Goal: Task Accomplishment & Management: Manage account settings

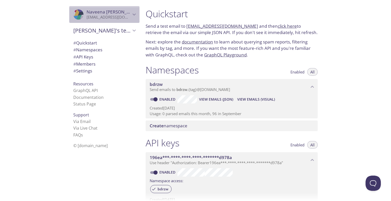
click at [118, 16] on p "[EMAIL_ADDRESS][DOMAIN_NAME]" at bounding box center [109, 17] width 44 height 5
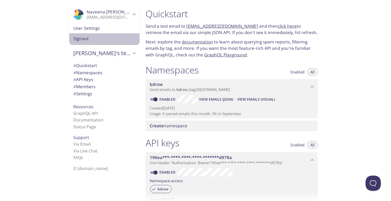
click at [105, 41] on span "Signout" at bounding box center [104, 38] width 62 height 7
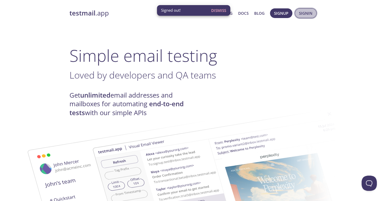
click at [307, 15] on span "Signin" at bounding box center [305, 13] width 13 height 7
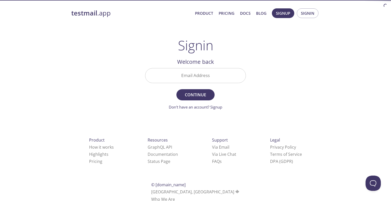
paste input "[EMAIL_ADDRESS][PERSON_NAME][DOMAIN_NAME]"
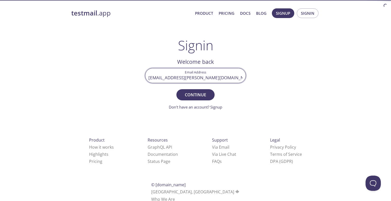
click at [232, 73] on input "[EMAIL_ADDRESS][PERSON_NAME][DOMAIN_NAME]" at bounding box center [195, 75] width 100 height 15
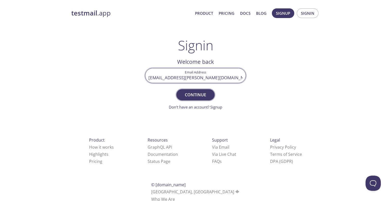
type input "[EMAIL_ADDRESS][PERSON_NAME][DOMAIN_NAME]"
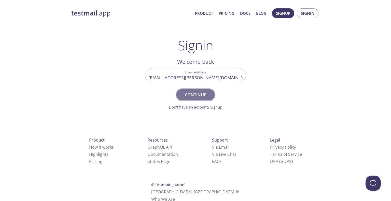
click at [203, 96] on span "Continue" at bounding box center [195, 94] width 27 height 7
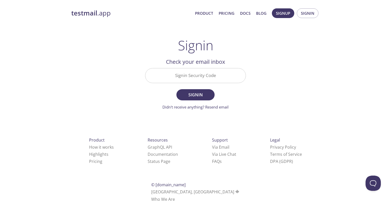
paste input "C7MZ1SX"
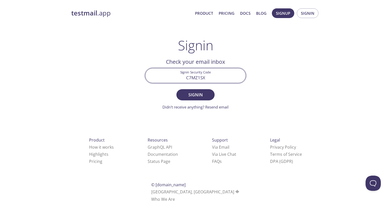
click at [206, 73] on input "C7MZ1SX" at bounding box center [195, 75] width 100 height 15
type input "C7MZ1SX"
click at [213, 90] on form "Signin Security Code C7MZ1SX Signin Didn't receive anything? Resend email" at bounding box center [195, 89] width 101 height 42
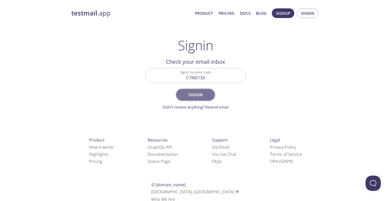
click at [210, 92] on button "Signin" at bounding box center [195, 94] width 38 height 11
